Goal: Navigation & Orientation: Find specific page/section

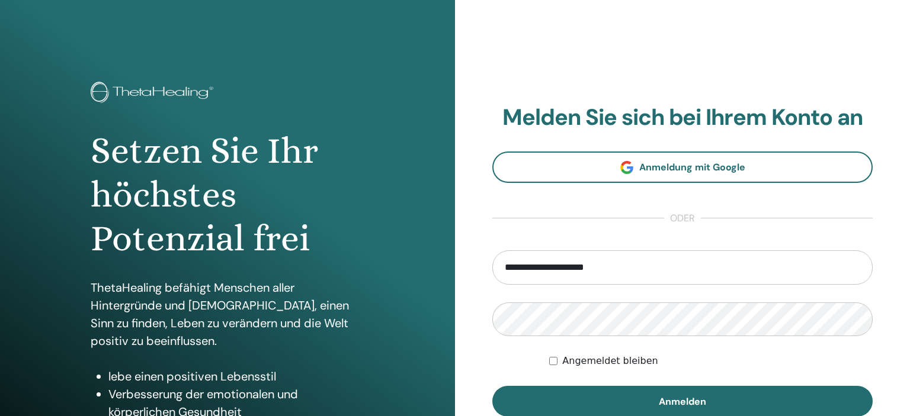
type input "**********"
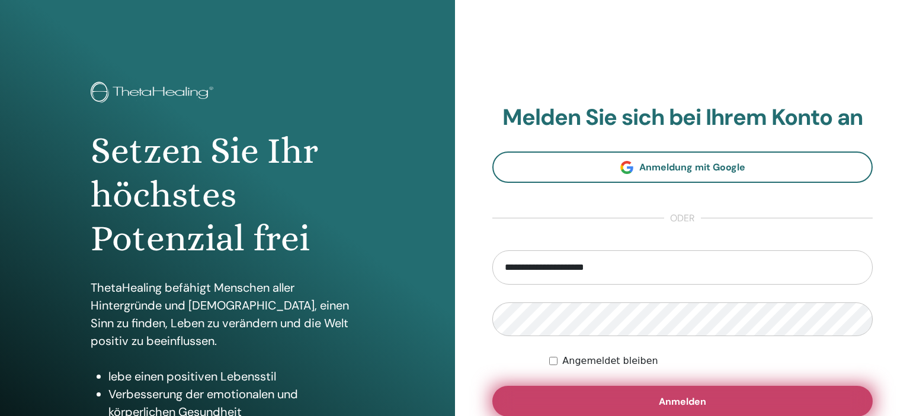
click at [617, 399] on button "Anmelden" at bounding box center [682, 401] width 380 height 31
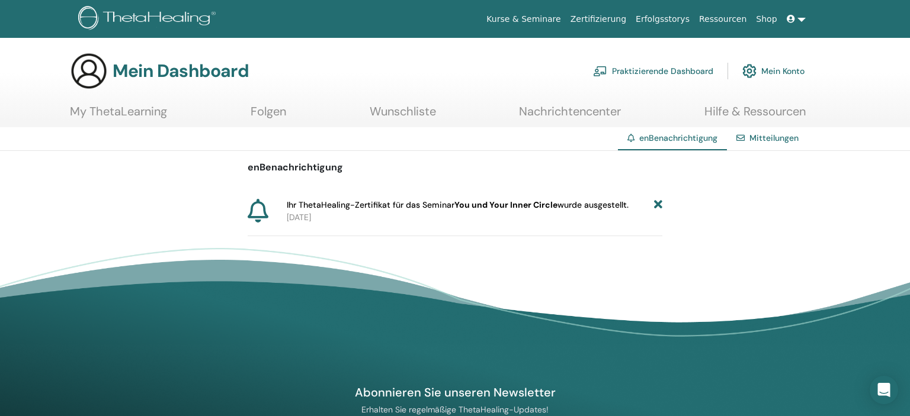
click at [549, 214] on p "2025-08-25" at bounding box center [474, 217] width 375 height 12
click at [558, 201] on span "Ihr ThetaHealing-Zertifikat für das Seminar You und Your Inner Circle wurde aus…" at bounding box center [458, 205] width 342 height 12
click at [305, 216] on p "2025-08-25" at bounding box center [474, 217] width 375 height 12
click at [659, 203] on icon at bounding box center [658, 205] width 8 height 12
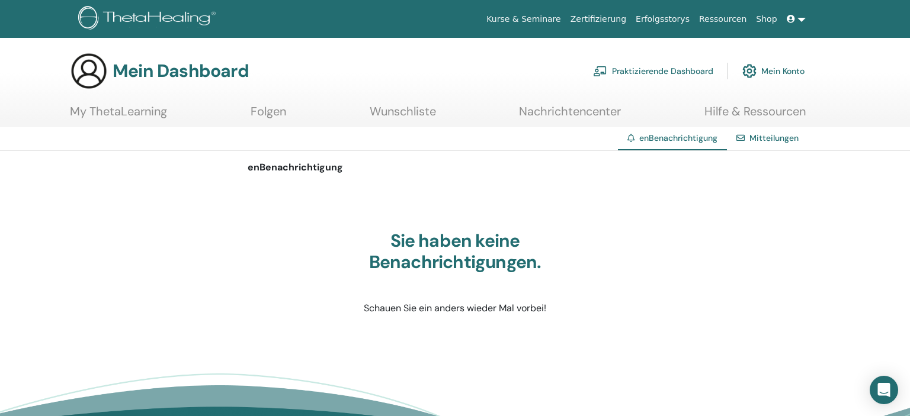
click at [771, 70] on link "Mein Konto" at bounding box center [773, 71] width 62 height 26
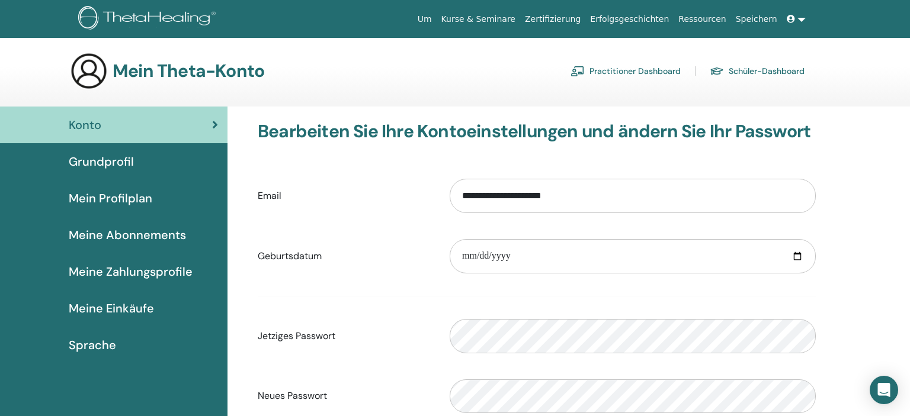
click at [103, 159] on span "Grundprofil" at bounding box center [101, 162] width 65 height 18
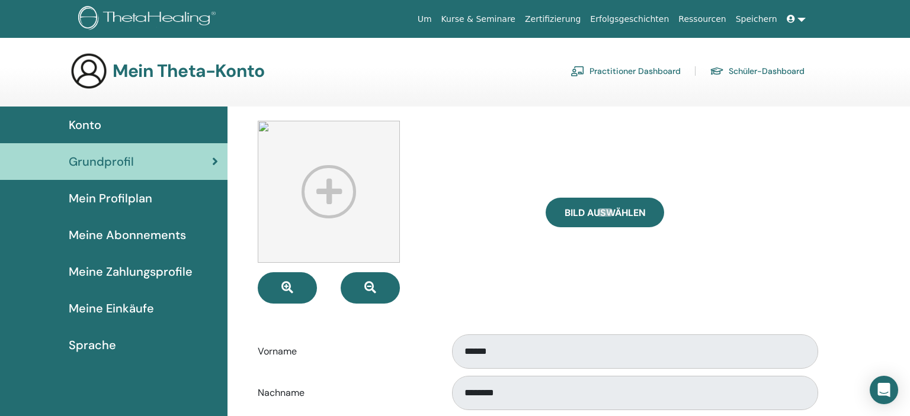
click at [118, 197] on span "Mein Profilplan" at bounding box center [111, 199] width 84 height 18
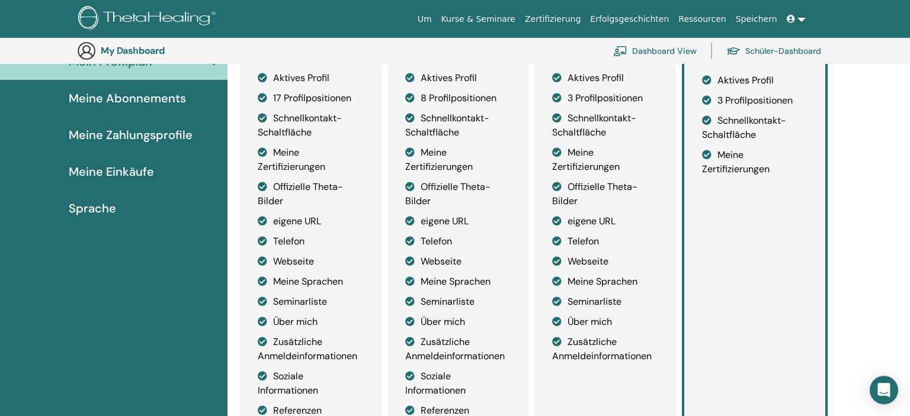
scroll to position [151, 0]
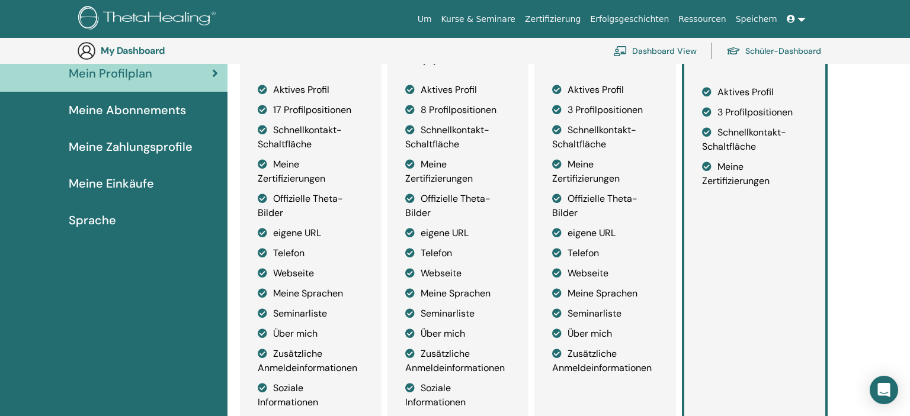
click at [114, 111] on span "Meine Abonnements" at bounding box center [127, 110] width 117 height 18
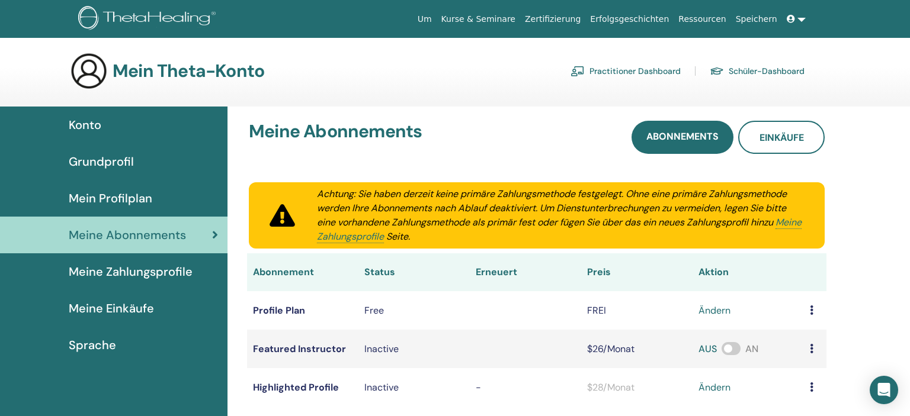
click at [143, 269] on span "Meine Zahlungsprofile" at bounding box center [131, 272] width 124 height 18
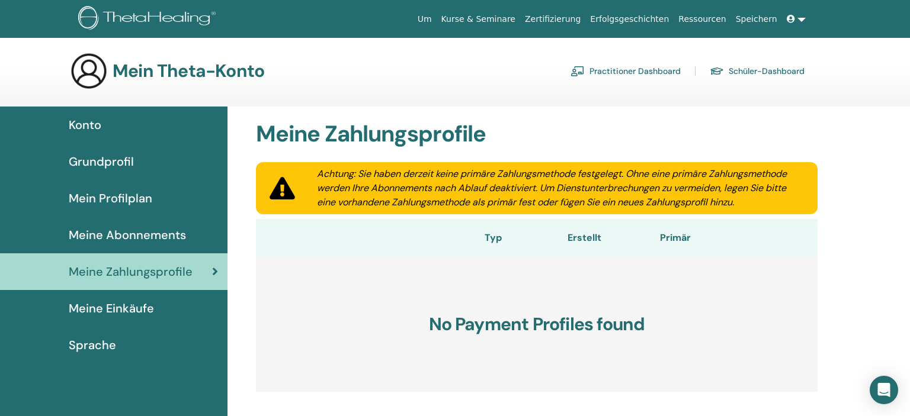
click at [795, 20] on icon at bounding box center [791, 19] width 8 height 8
click at [799, 19] on link at bounding box center [796, 19] width 28 height 22
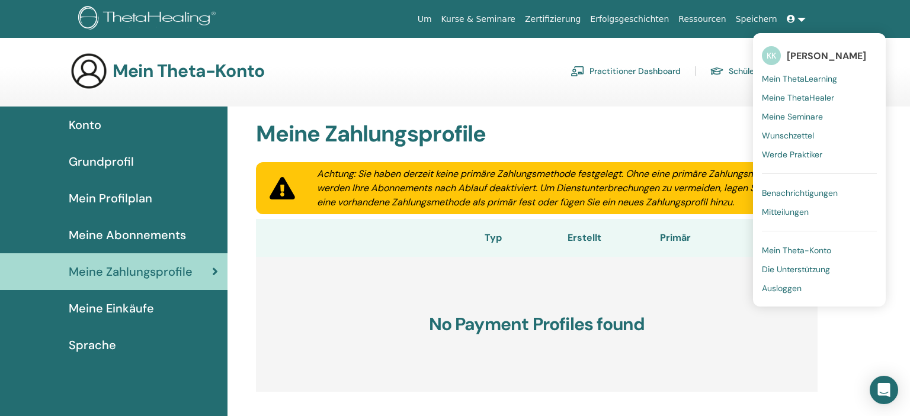
click at [799, 19] on link at bounding box center [796, 19] width 28 height 22
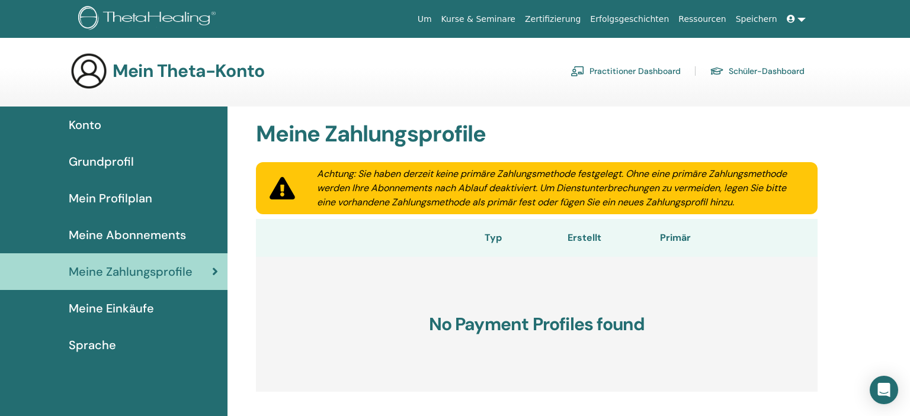
click at [801, 33] on div "Um Kurse & Seminare Zertifizierung Erfolgsgeschichten Ressourcen Speichern KK K…" at bounding box center [455, 19] width 839 height 38
click at [801, 15] on link at bounding box center [796, 19] width 28 height 22
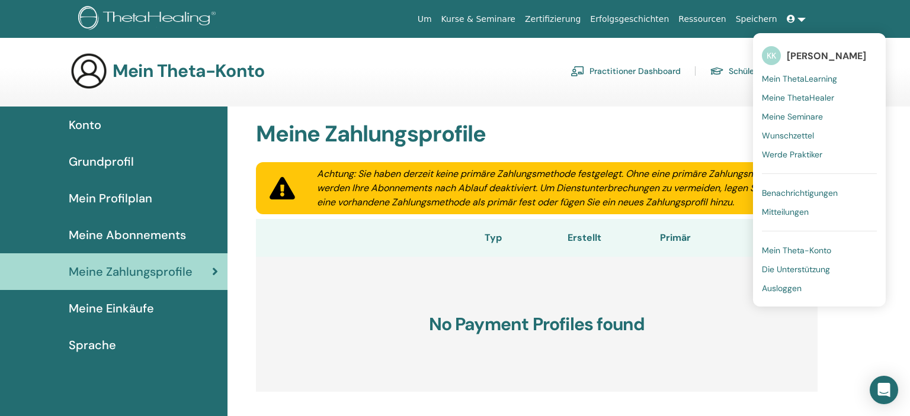
click at [807, 75] on span "Mein ThetaLearning" at bounding box center [799, 78] width 75 height 11
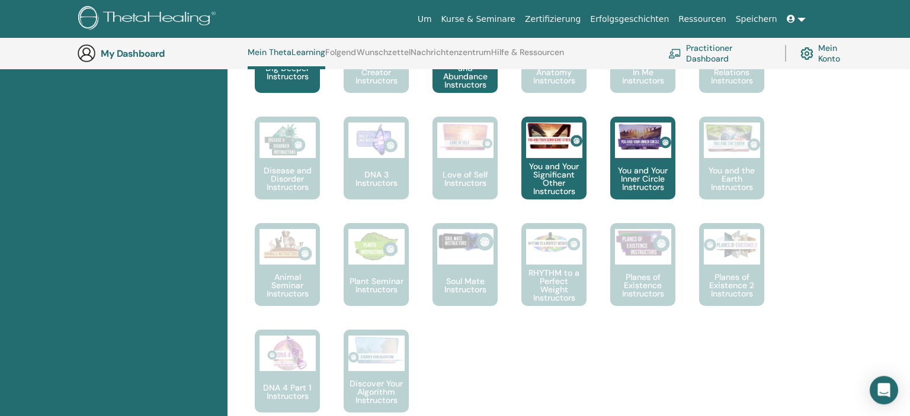
scroll to position [704, 0]
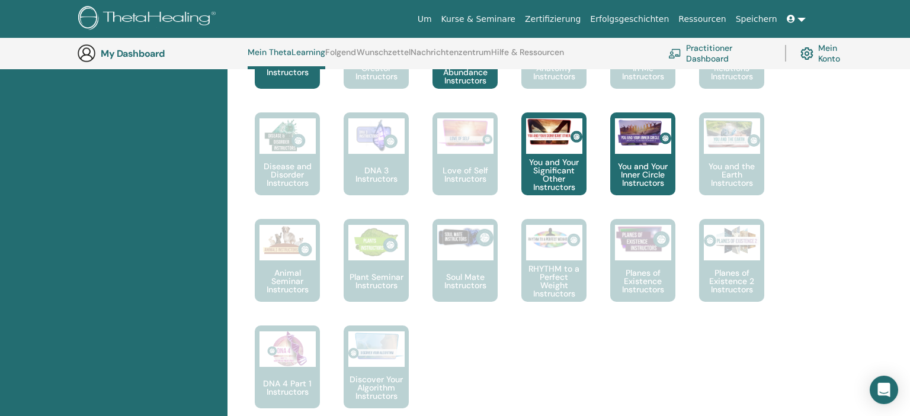
click at [823, 224] on div "This is where your ThetaHealing journey begins. This is the first seminar to ta…" at bounding box center [527, 165] width 593 height 533
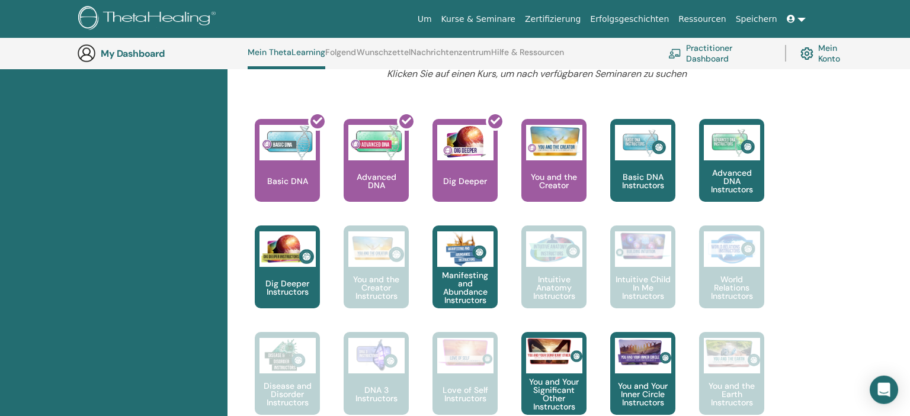
scroll to position [484, 0]
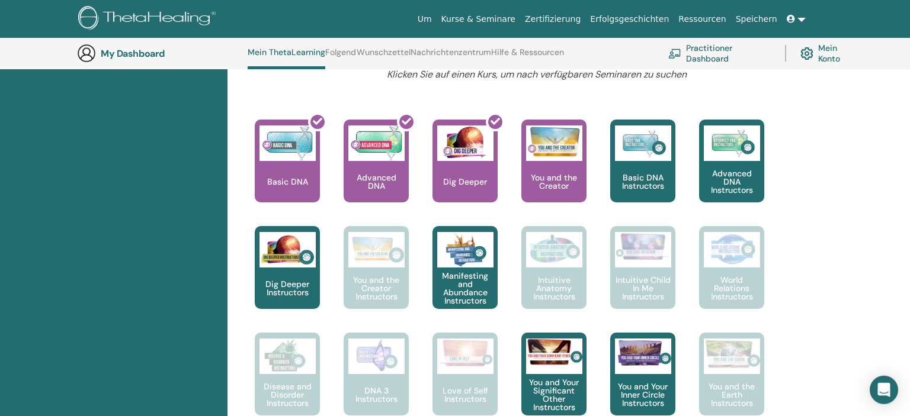
click at [830, 127] on div "Hallo, Katrin Ihre Reise beginnt hier; Willkommen im ThetaLearning-Hauptquartie…" at bounding box center [537, 346] width 604 height 1336
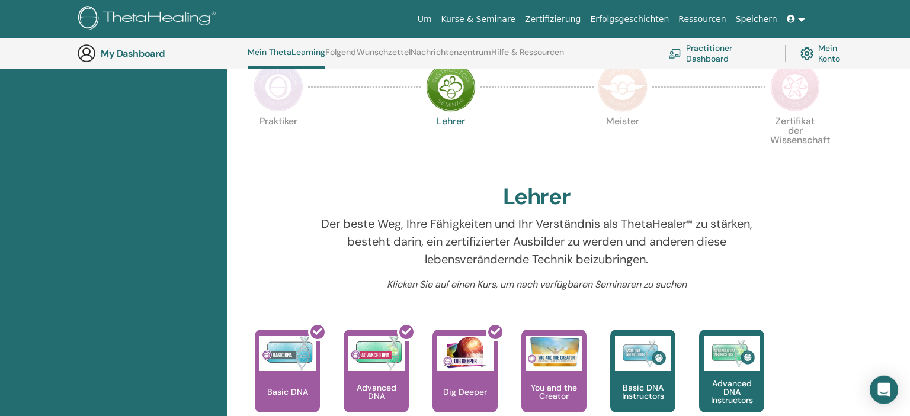
scroll to position [108, 0]
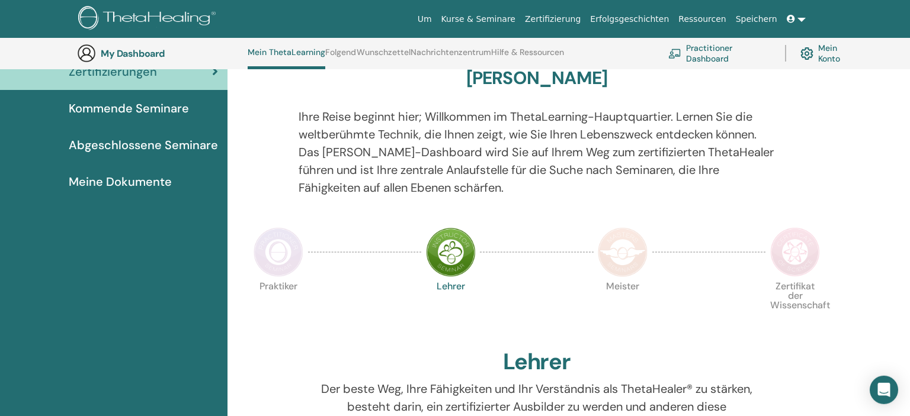
click at [620, 256] on img at bounding box center [623, 252] width 50 height 50
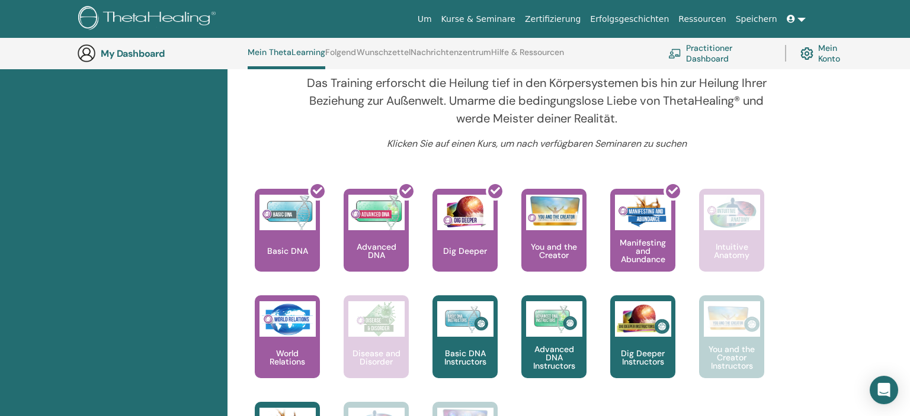
scroll to position [281, 0]
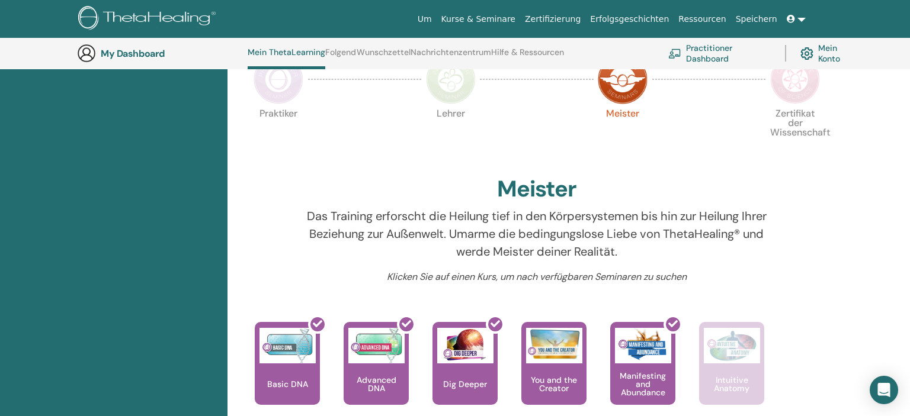
click at [801, 84] on img at bounding box center [795, 79] width 50 height 50
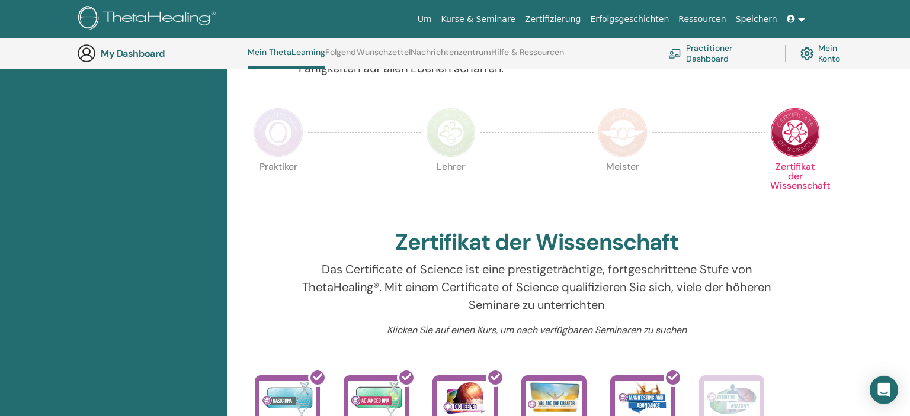
scroll to position [219, 0]
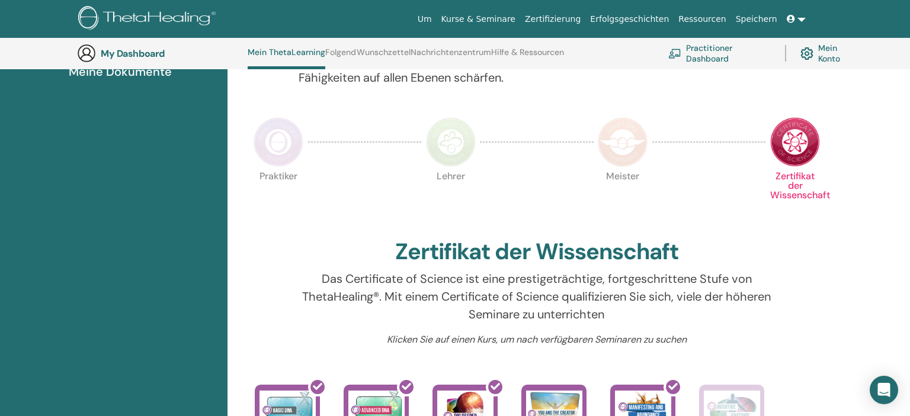
click at [275, 145] on img at bounding box center [278, 142] width 50 height 50
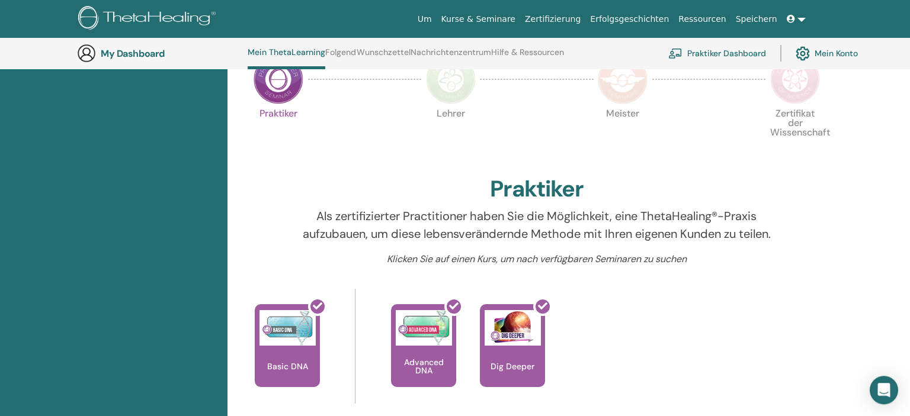
scroll to position [219, 0]
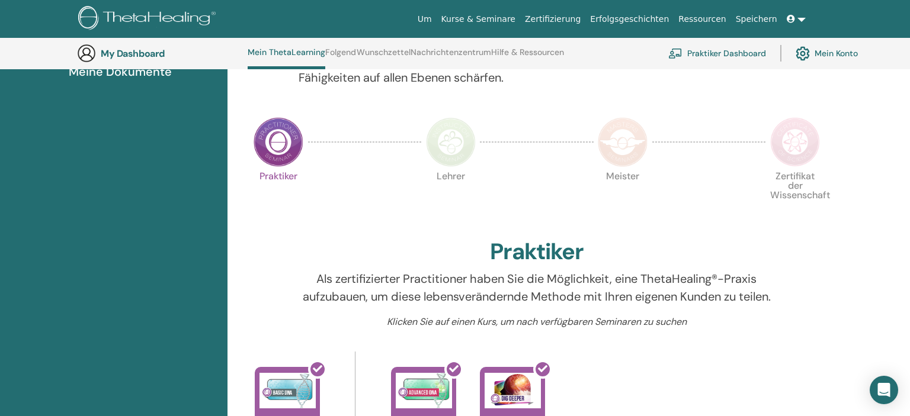
click at [443, 137] on img at bounding box center [451, 142] width 50 height 50
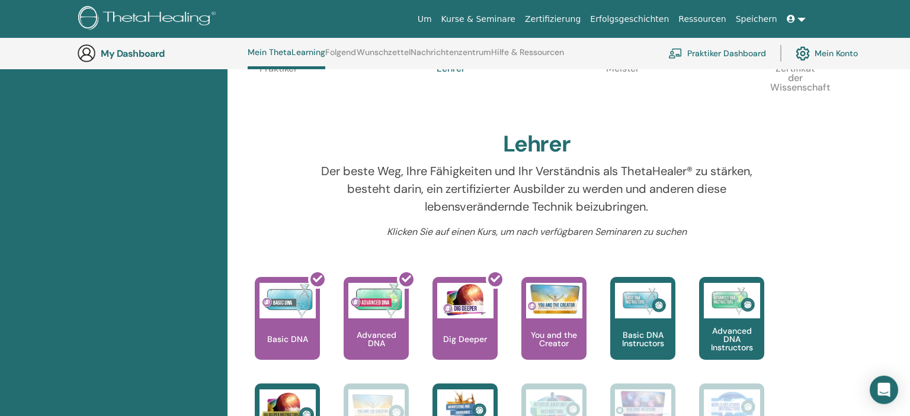
scroll to position [219, 0]
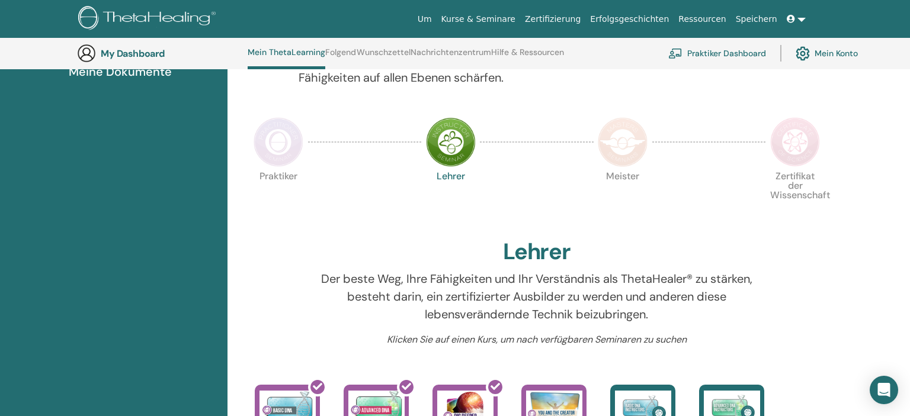
click at [290, 141] on img at bounding box center [278, 142] width 50 height 50
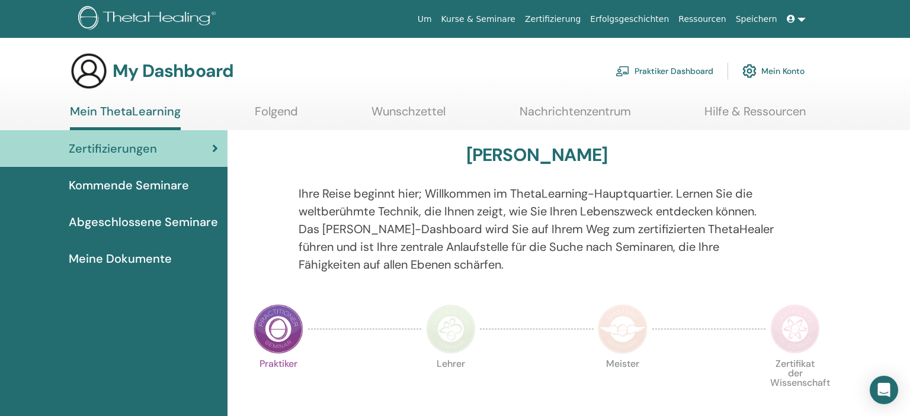
click at [768, 70] on link "Mein Konto" at bounding box center [773, 71] width 62 height 26
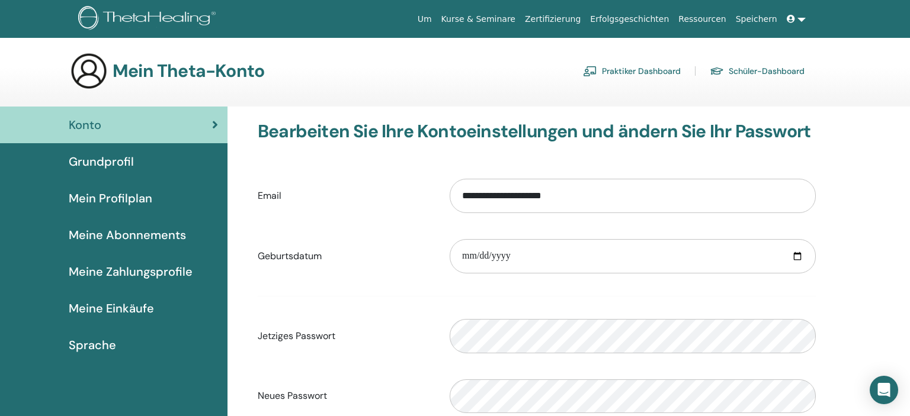
click at [803, 20] on link at bounding box center [796, 19] width 28 height 22
click at [798, 16] on link at bounding box center [796, 19] width 28 height 22
click at [795, 16] on icon at bounding box center [791, 19] width 8 height 8
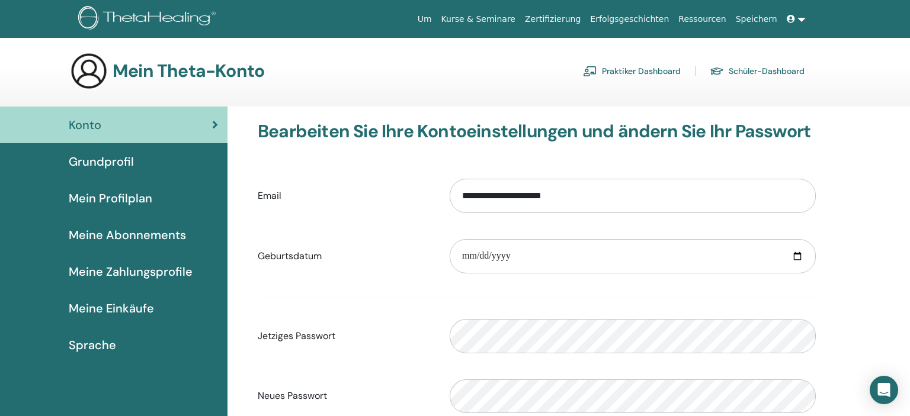
click at [795, 16] on icon at bounding box center [791, 19] width 8 height 8
click at [792, 16] on icon at bounding box center [791, 19] width 8 height 8
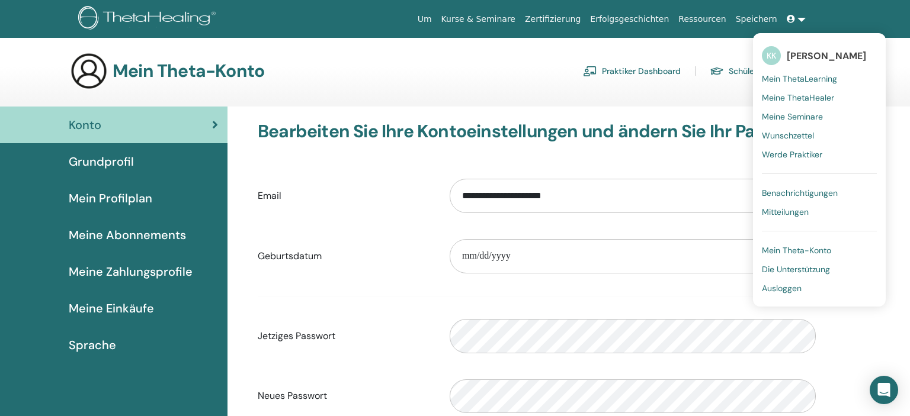
click at [807, 75] on span "Mein ThetaLearning" at bounding box center [799, 78] width 75 height 11
click at [807, 75] on div "Mein Theta-Konto Praktiker Dashboard Schüler-Dashboard" at bounding box center [475, 71] width 868 height 38
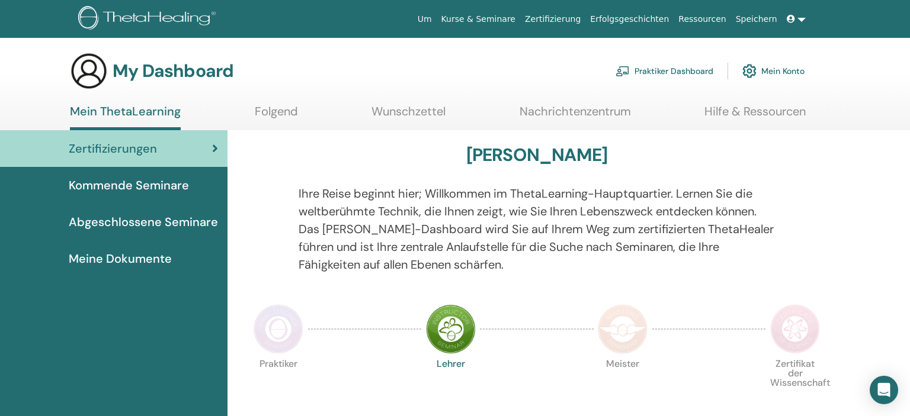
click at [163, 220] on span "Abgeschlossene Seminare" at bounding box center [143, 222] width 149 height 18
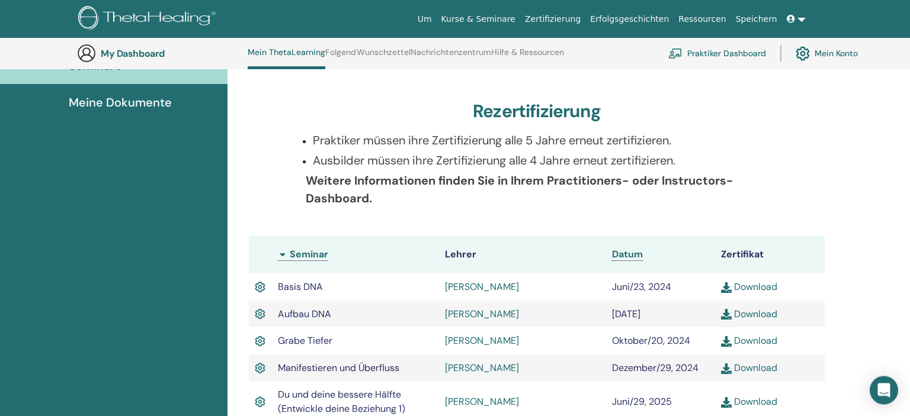
scroll to position [219, 0]
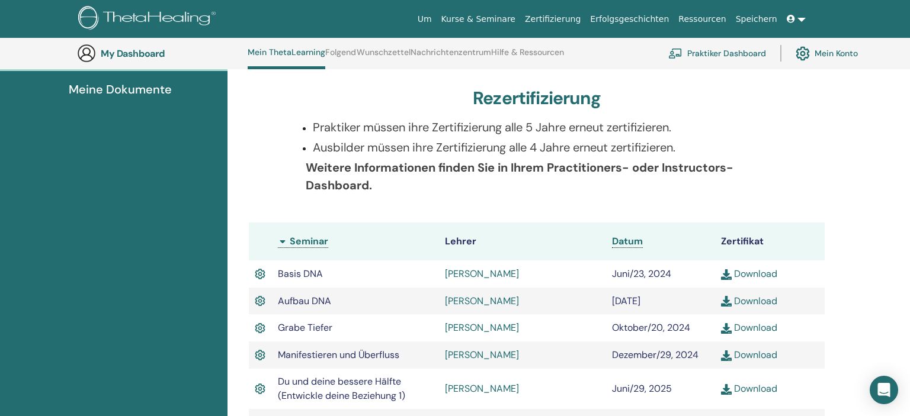
click at [705, 53] on link "Praktiker Dashboard" at bounding box center [717, 53] width 98 height 26
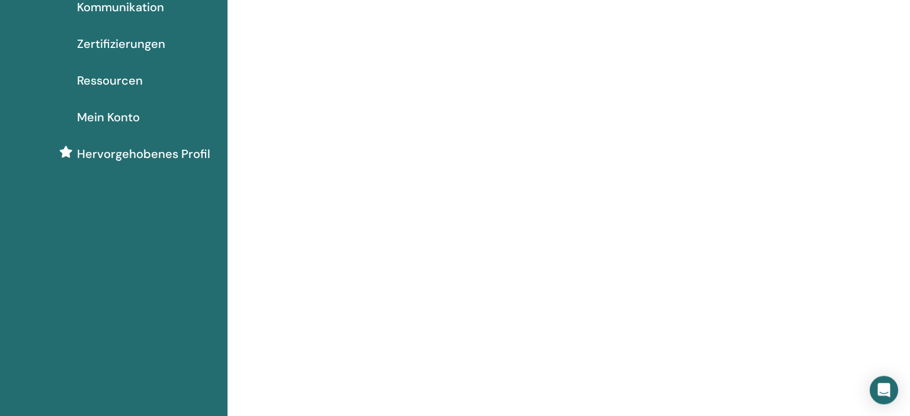
scroll to position [62, 0]
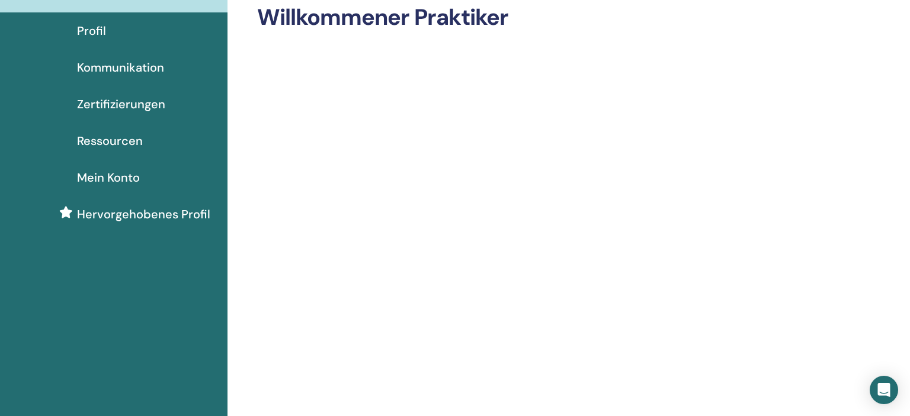
click at [140, 102] on span "Zertifizierungen" at bounding box center [121, 104] width 88 height 18
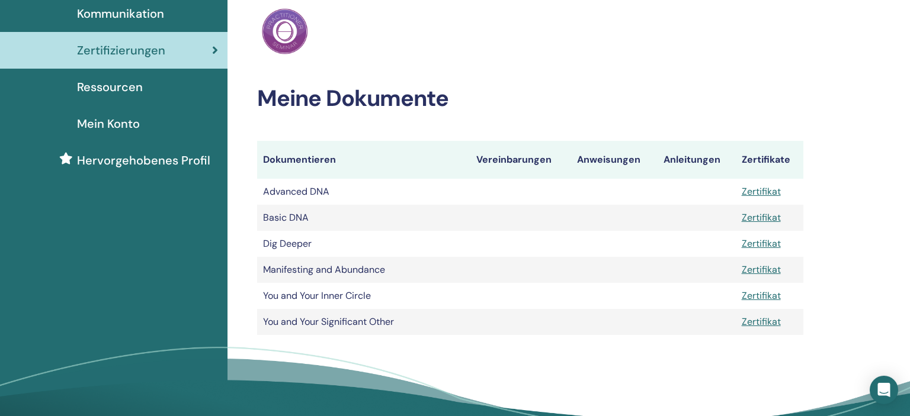
scroll to position [125, 0]
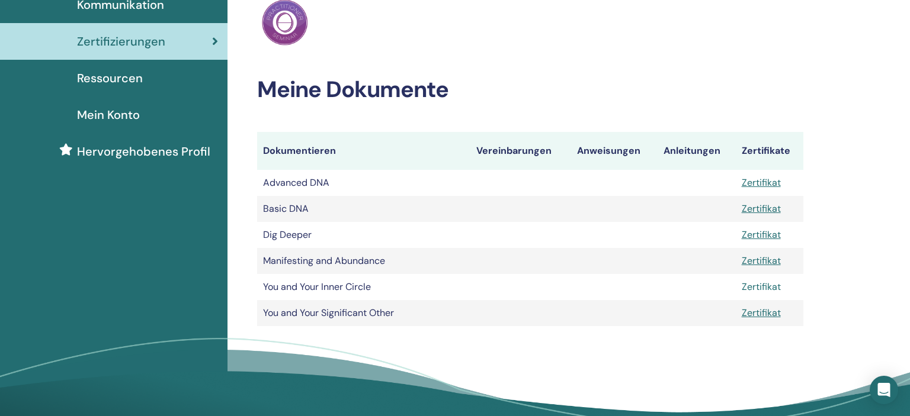
click at [760, 285] on link "Zertifikat" at bounding box center [761, 287] width 39 height 12
click at [332, 203] on td "Basic DNA" at bounding box center [363, 209] width 213 height 26
click at [179, 79] on div "Ressourcen" at bounding box center [113, 78] width 208 height 18
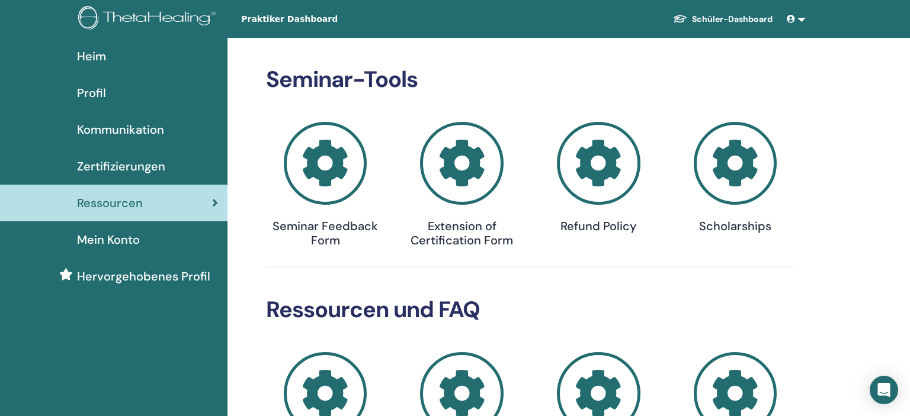
click at [150, 233] on div "Mein Konto" at bounding box center [113, 240] width 208 height 18
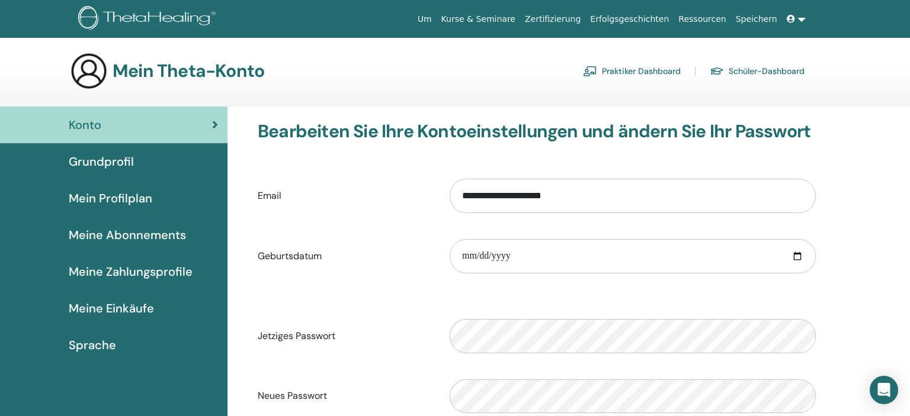
click at [792, 18] on icon at bounding box center [791, 19] width 8 height 8
click at [794, 18] on icon at bounding box center [791, 19] width 8 height 8
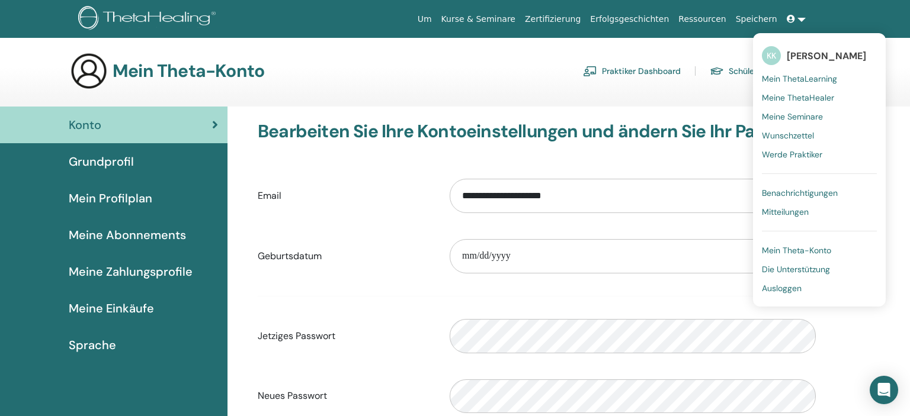
click at [807, 92] on link "Meine ThetaHealer" at bounding box center [819, 97] width 115 height 19
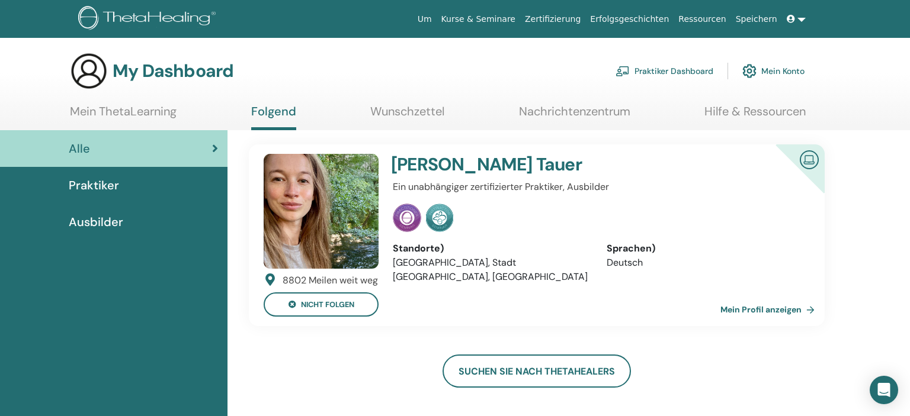
click at [424, 111] on link "Wunschzettel" at bounding box center [407, 115] width 74 height 23
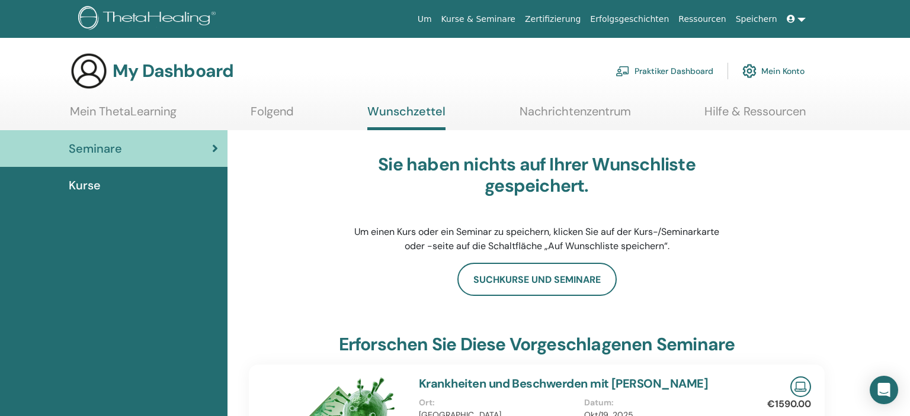
click at [276, 108] on link "Folgend" at bounding box center [272, 115] width 43 height 23
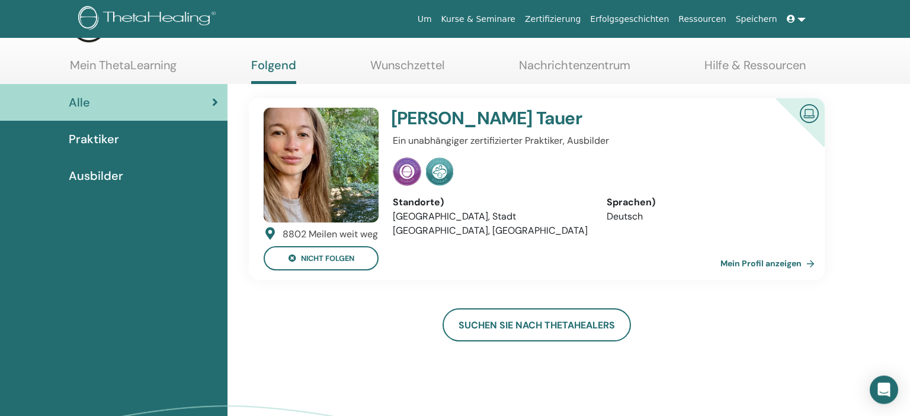
scroll to position [61, 0]
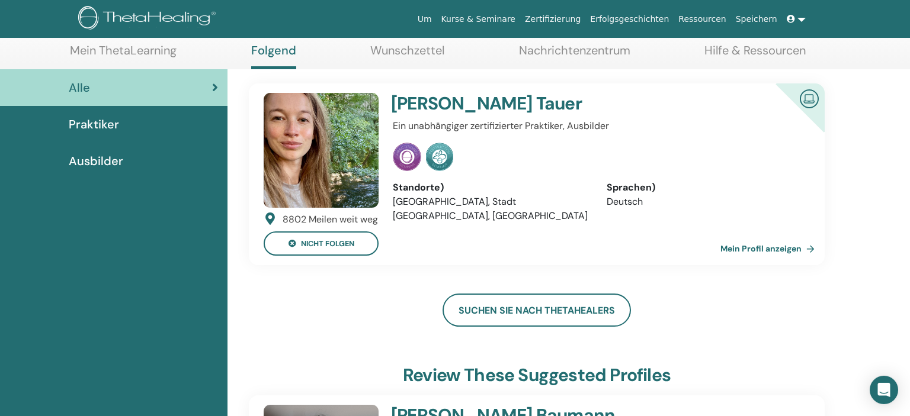
click at [779, 248] on link "Mein Profil anzeigen" at bounding box center [769, 249] width 99 height 24
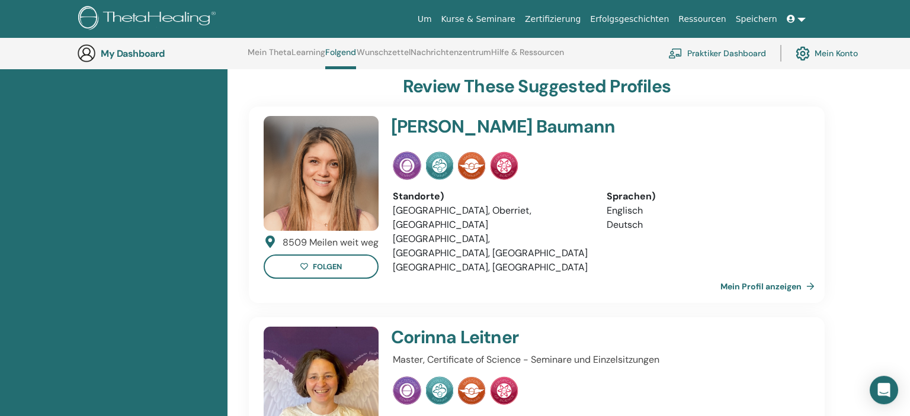
scroll to position [399, 0]
